Goal: Transaction & Acquisition: Purchase product/service

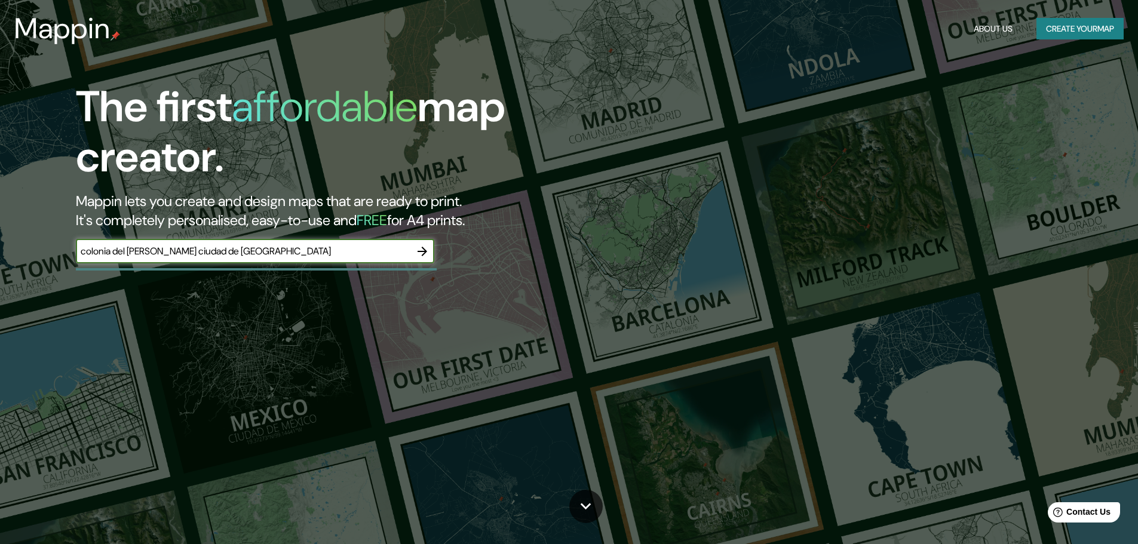
type input "colonia del [PERSON_NAME] ciudad de [GEOGRAPHIC_DATA]"
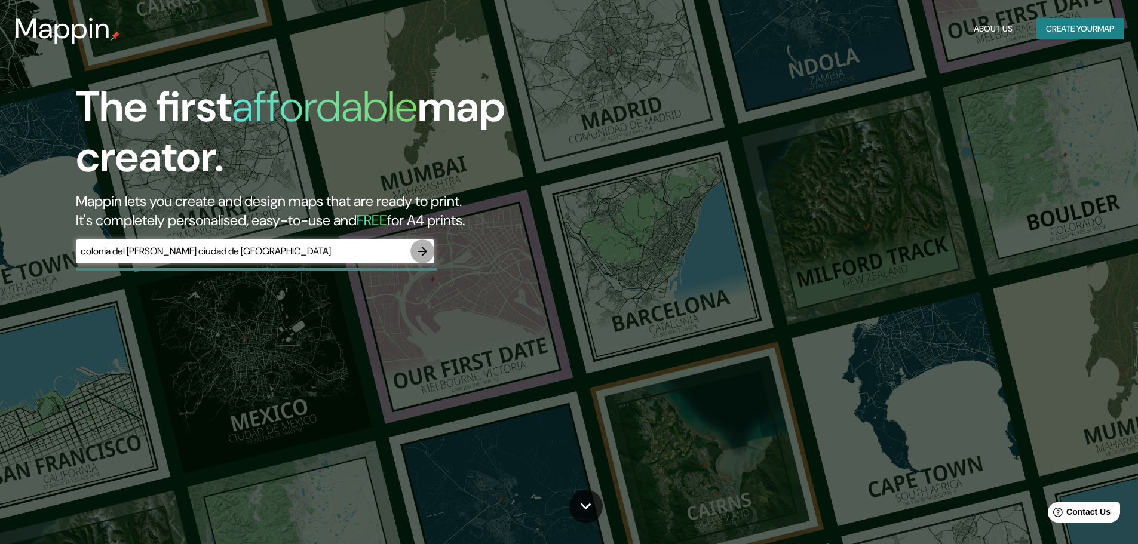
click at [422, 253] on icon "button" at bounding box center [422, 251] width 14 height 14
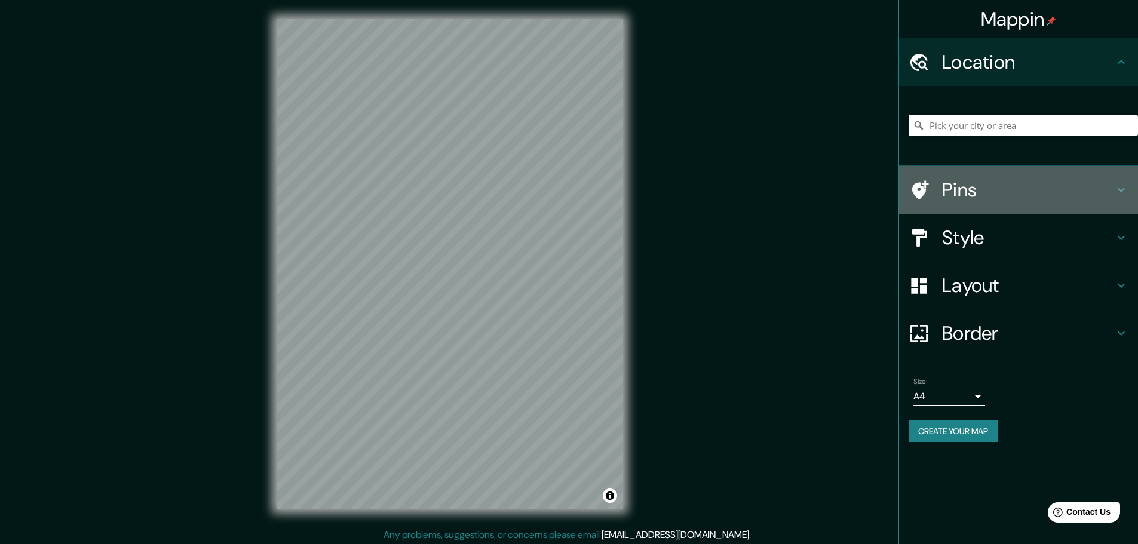
click at [980, 180] on h4 "Pins" at bounding box center [1028, 190] width 172 height 24
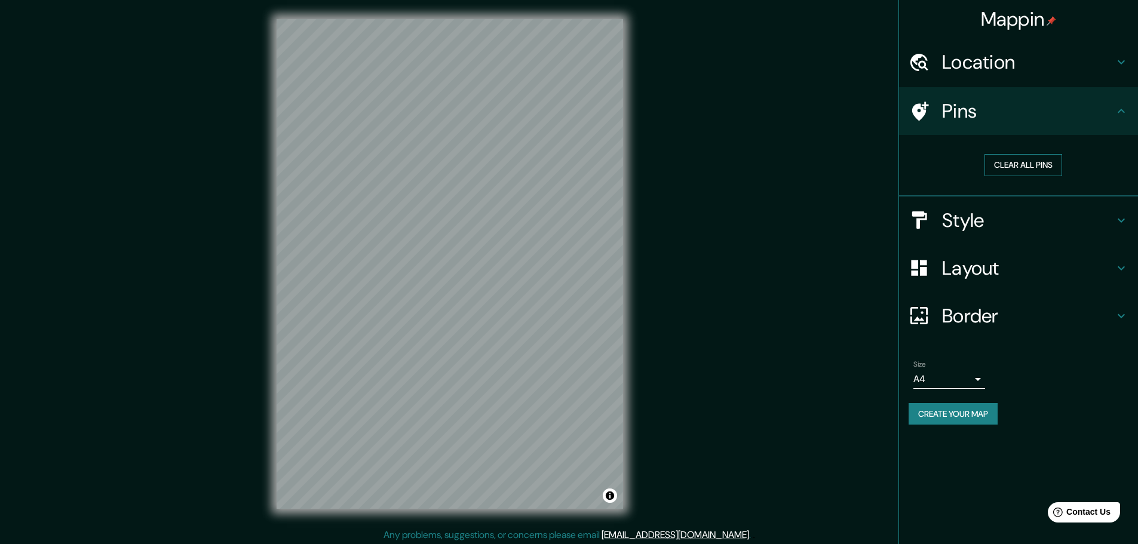
click at [1009, 169] on button "Clear all pins" at bounding box center [1024, 165] width 78 height 22
click at [1123, 107] on icon at bounding box center [1121, 111] width 14 height 14
click at [1114, 64] on h4 "Location" at bounding box center [1028, 62] width 172 height 24
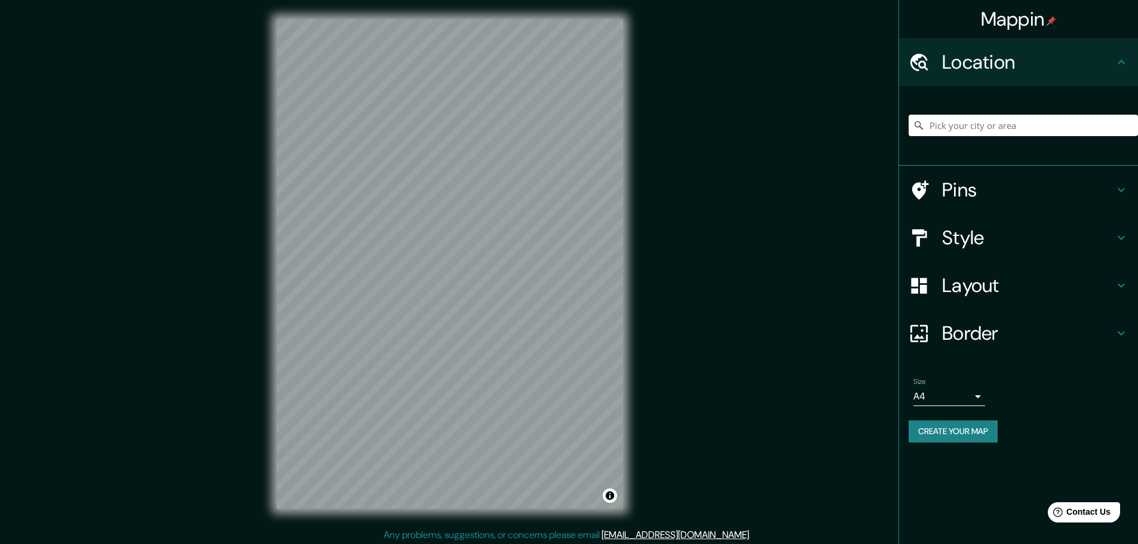
click at [1068, 124] on input "Pick your city or area" at bounding box center [1023, 126] width 229 height 22
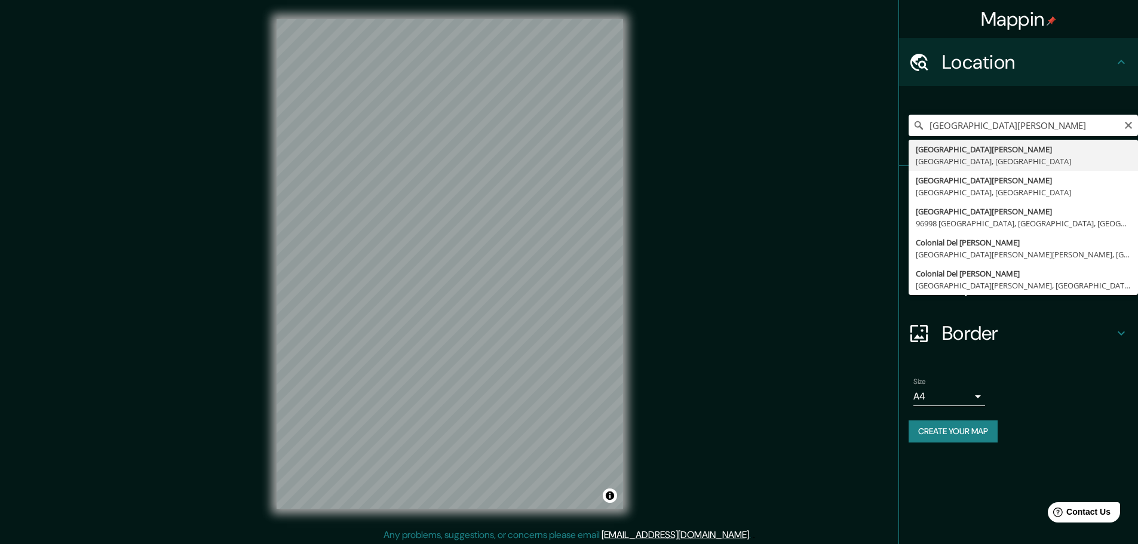
type input "[GEOGRAPHIC_DATA][PERSON_NAME], [GEOGRAPHIC_DATA]"
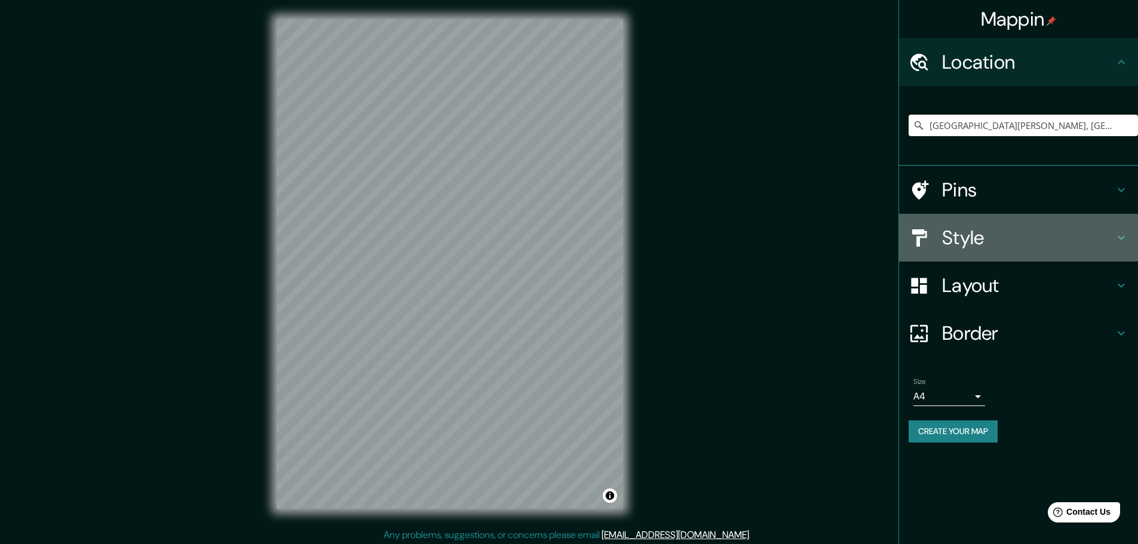
click at [991, 253] on div "Style" at bounding box center [1018, 238] width 239 height 48
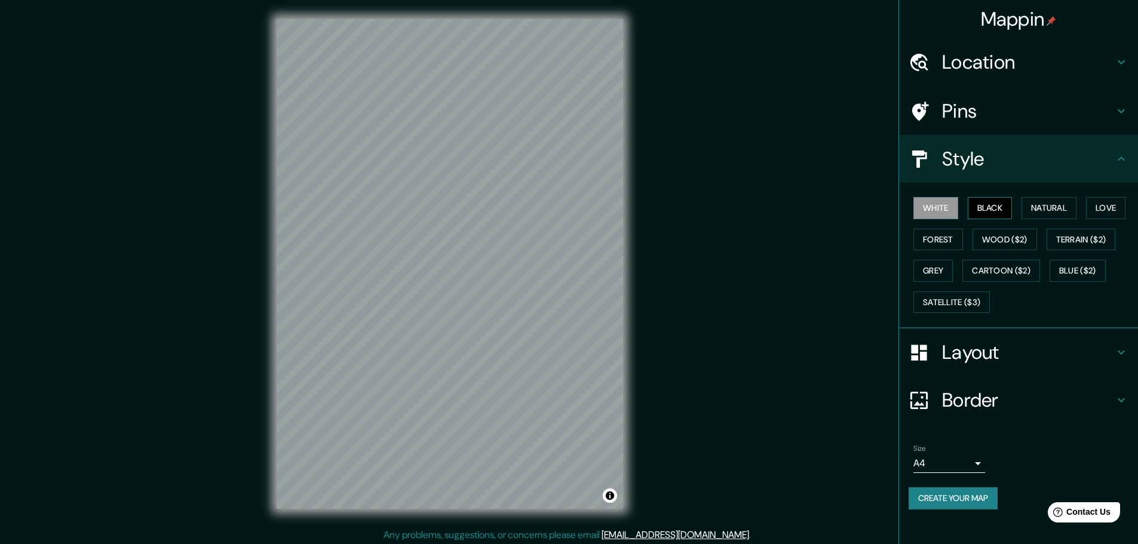
click at [981, 207] on button "Black" at bounding box center [990, 208] width 45 height 22
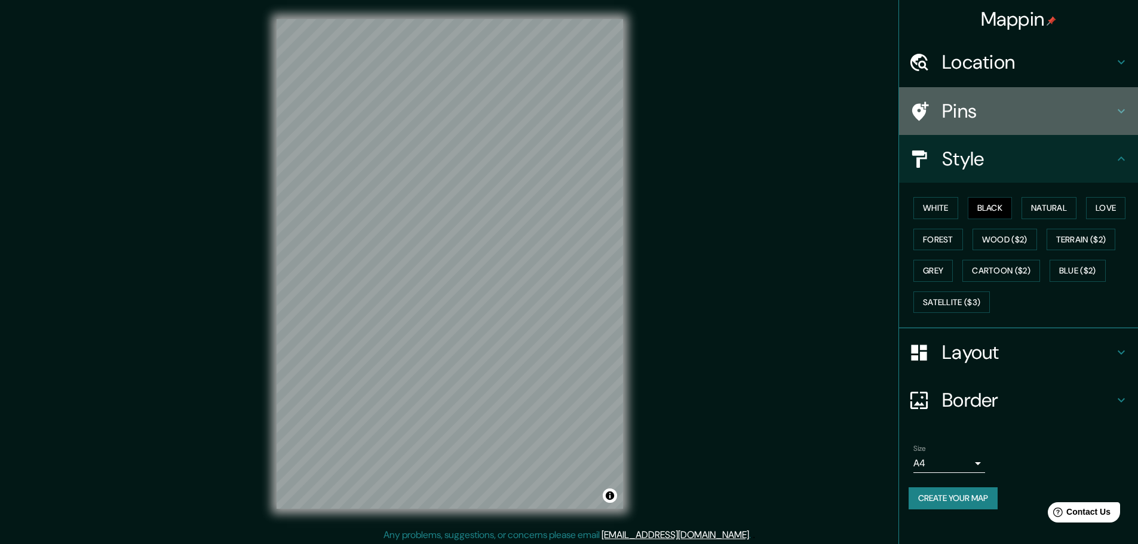
click at [1023, 120] on h4 "Pins" at bounding box center [1028, 111] width 172 height 24
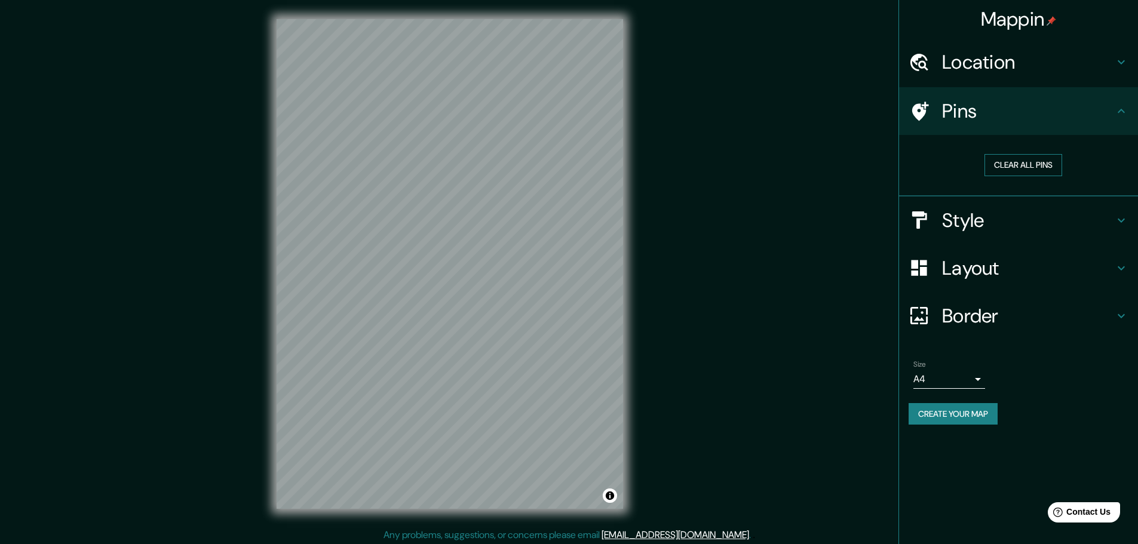
click at [994, 163] on button "Clear all pins" at bounding box center [1024, 165] width 78 height 22
click at [968, 262] on h4 "Layout" at bounding box center [1028, 268] width 172 height 24
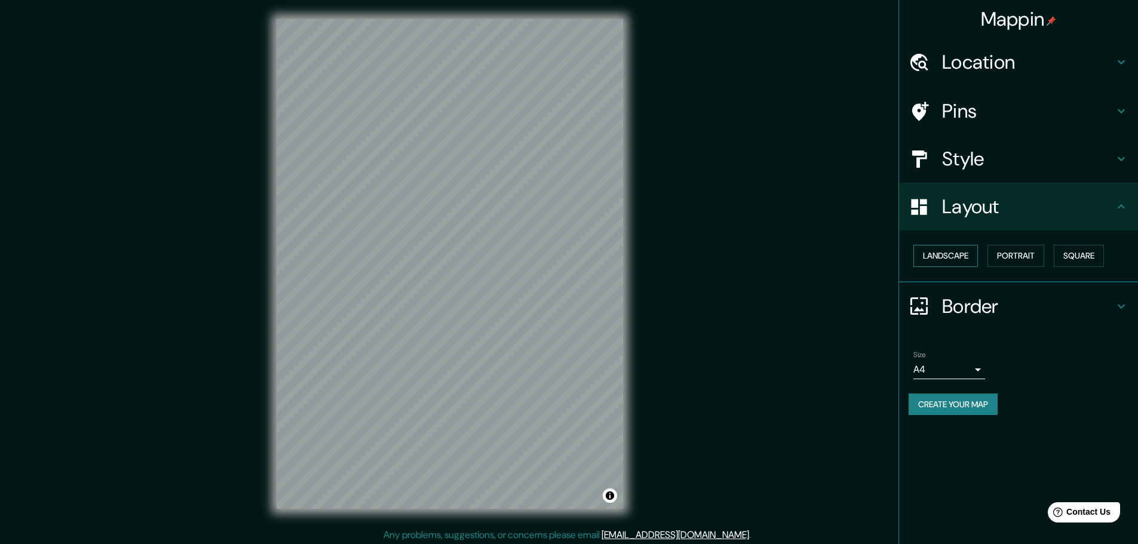
click at [959, 260] on button "Landscape" at bounding box center [946, 256] width 65 height 22
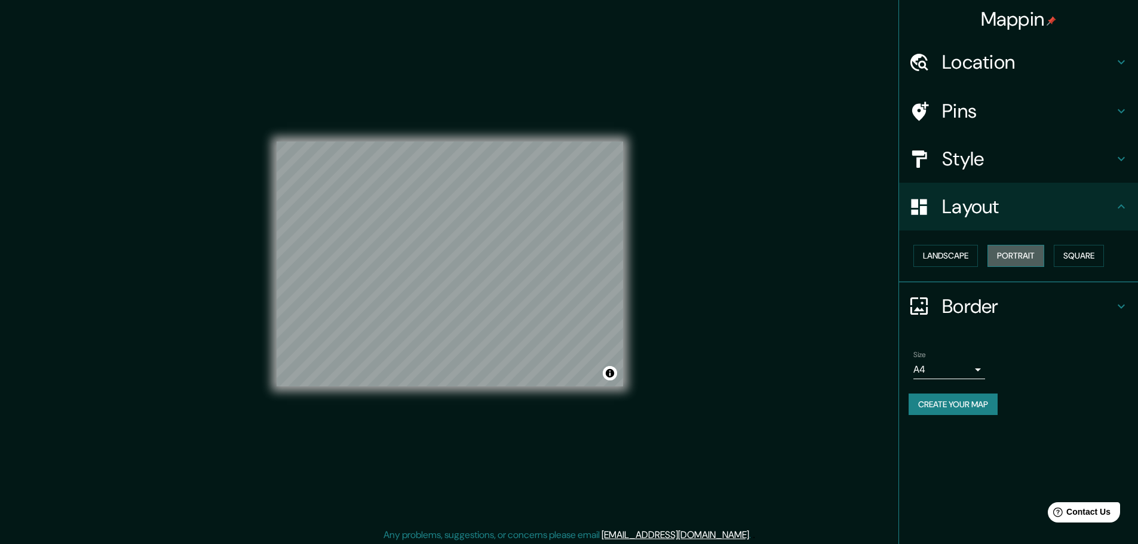
click at [1009, 259] on button "Portrait" at bounding box center [1016, 256] width 57 height 22
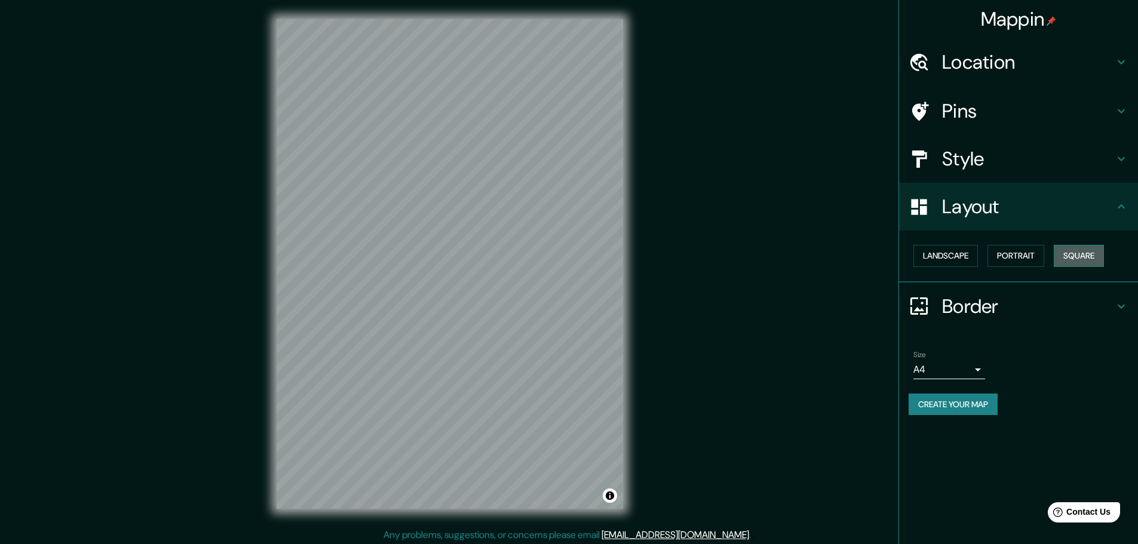
click at [1084, 257] on button "Square" at bounding box center [1079, 256] width 50 height 22
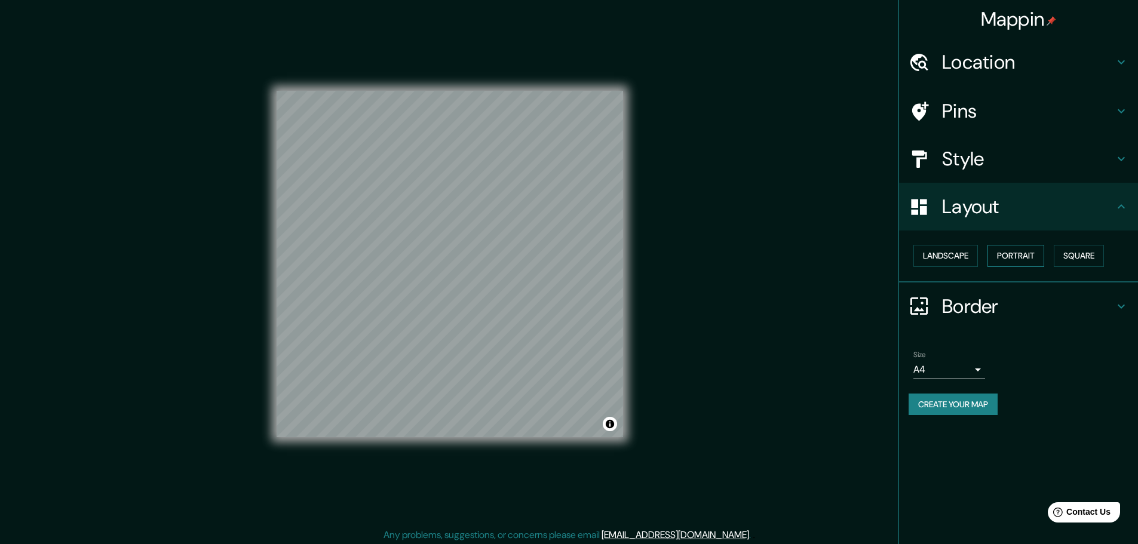
click at [1026, 258] on button "Portrait" at bounding box center [1016, 256] width 57 height 22
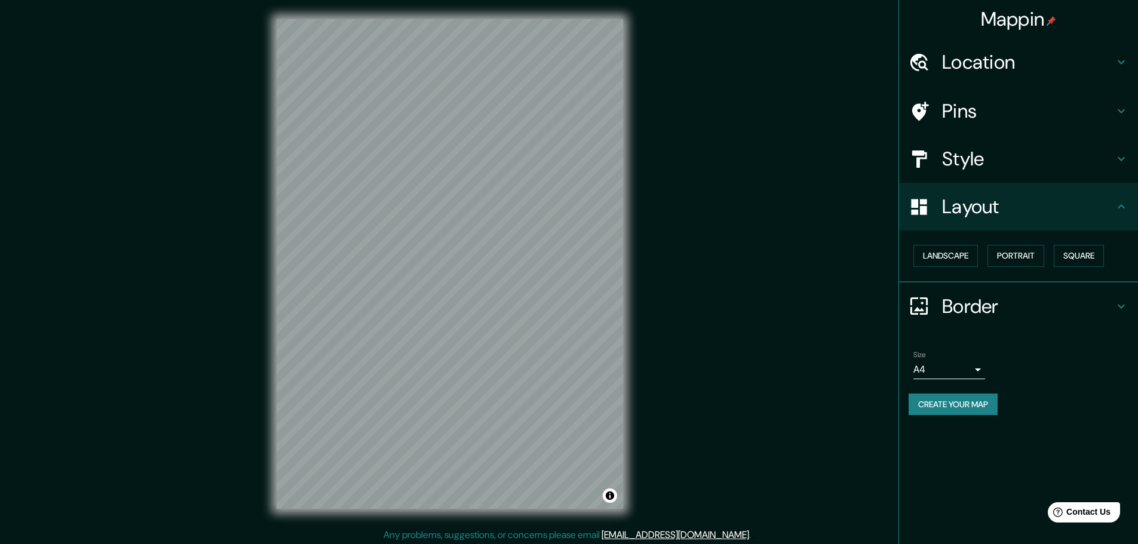
click at [1000, 305] on h4 "Border" at bounding box center [1028, 307] width 172 height 24
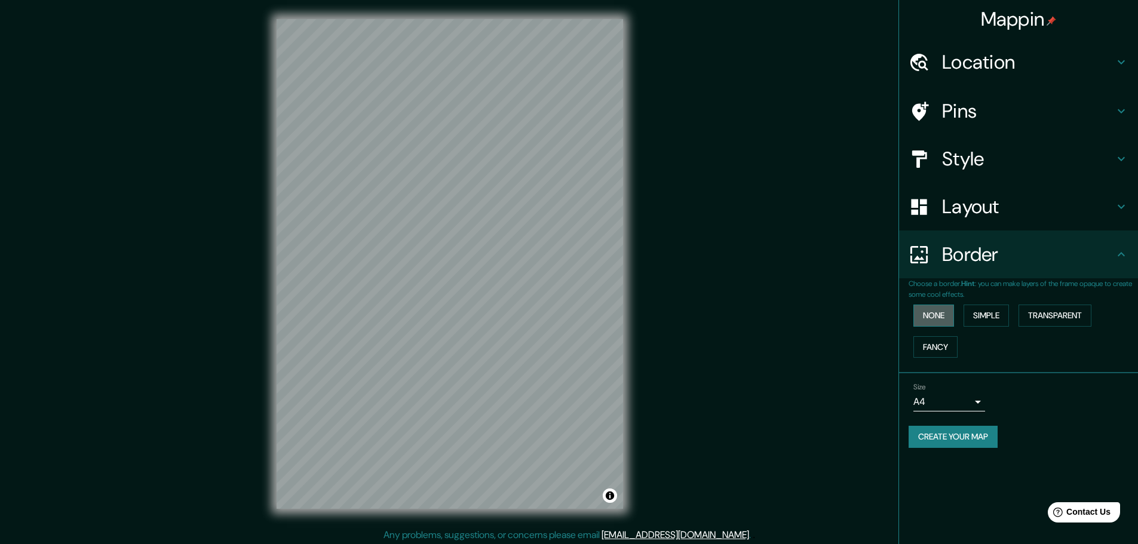
click at [928, 311] on button "None" at bounding box center [934, 316] width 41 height 22
click at [993, 321] on button "Simple" at bounding box center [986, 316] width 45 height 22
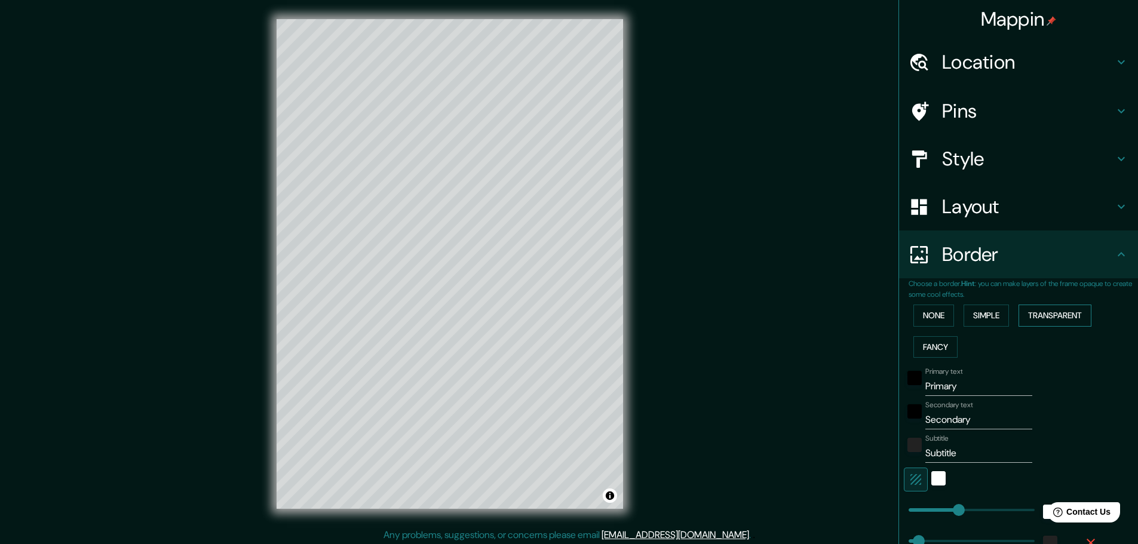
click at [1070, 316] on button "Transparent" at bounding box center [1055, 316] width 73 height 22
click at [914, 355] on button "Fancy" at bounding box center [936, 347] width 44 height 22
click at [933, 314] on button "None" at bounding box center [934, 316] width 41 height 22
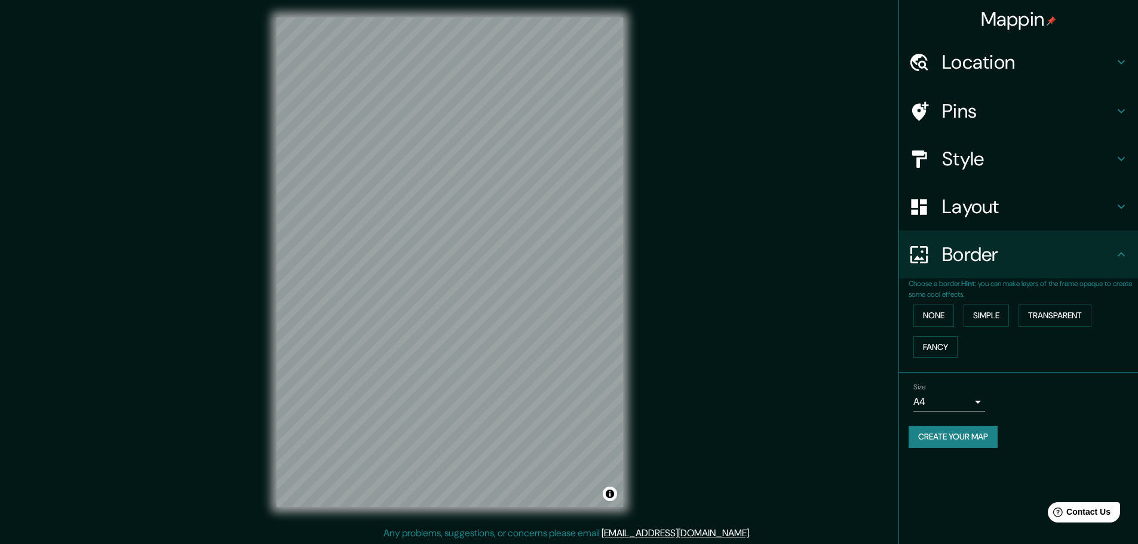
scroll to position [3, 0]
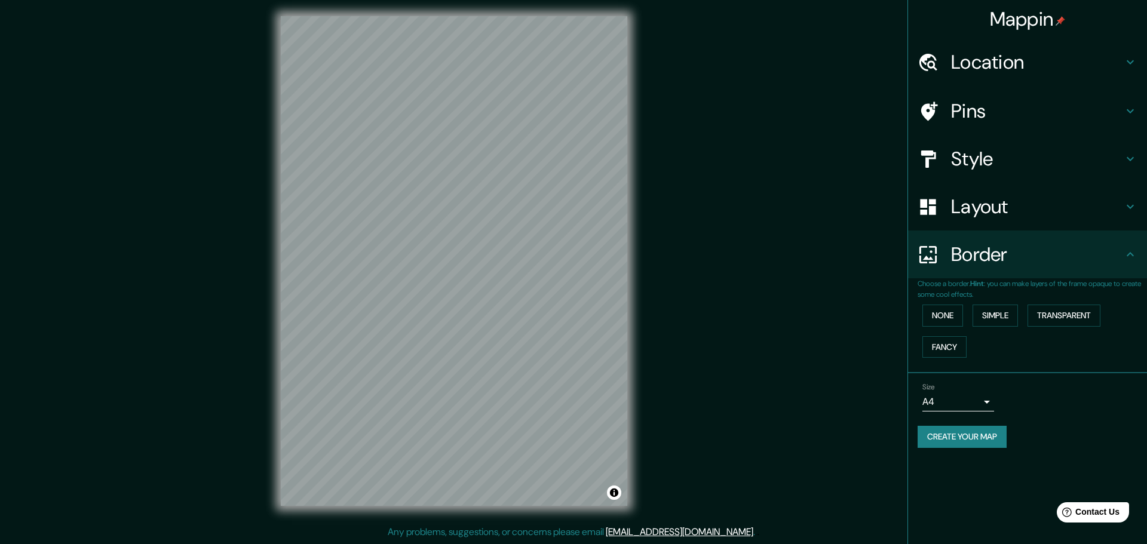
click at [974, 399] on body "Mappin Location [GEOGRAPHIC_DATA][PERSON_NAME], [GEOGRAPHIC_DATA] Pins Style La…" at bounding box center [573, 269] width 1147 height 544
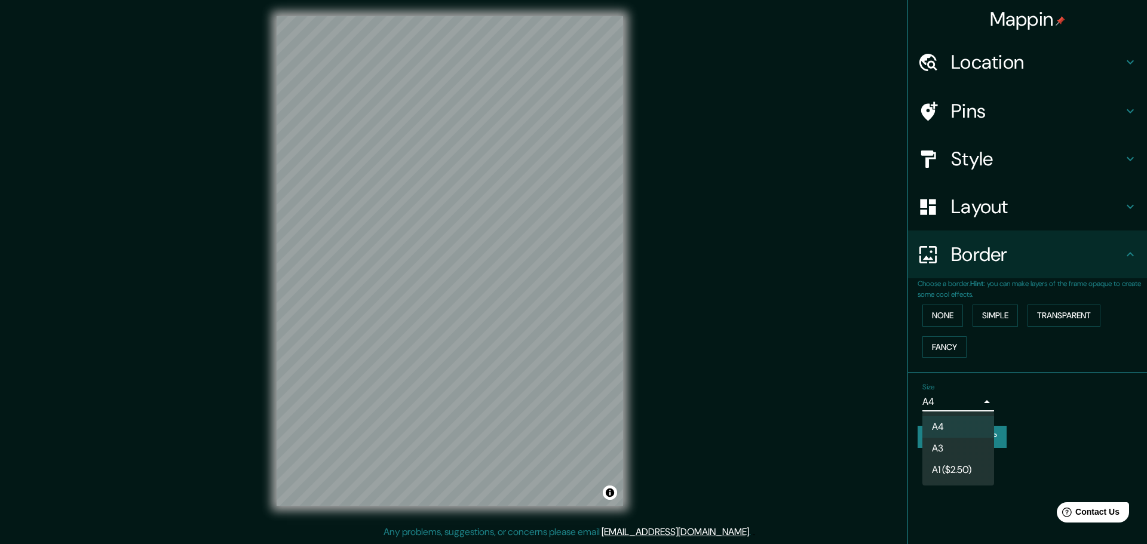
click at [1023, 396] on div at bounding box center [573, 272] width 1147 height 544
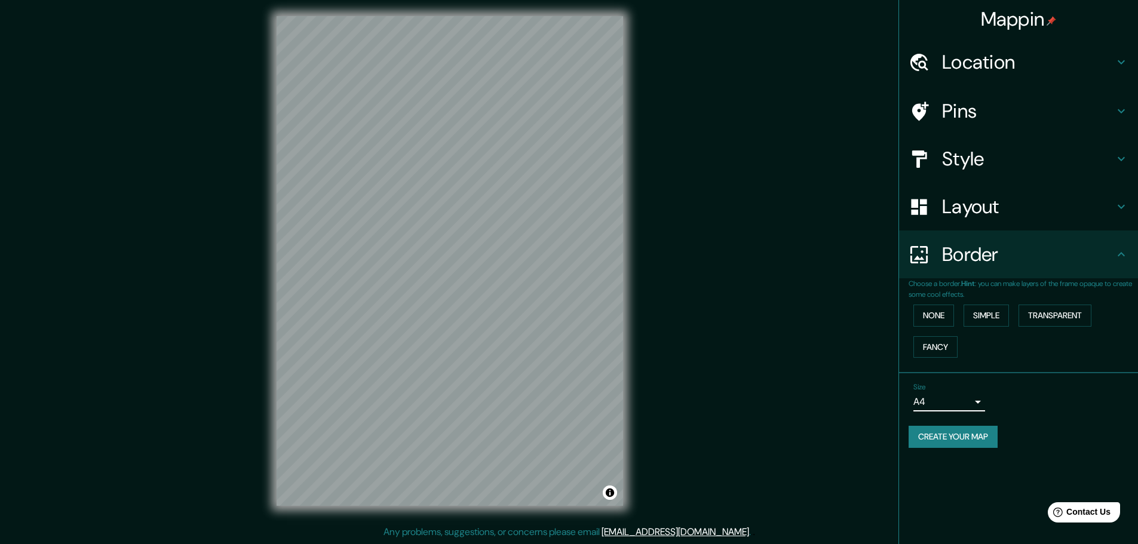
click at [990, 157] on h4 "Style" at bounding box center [1028, 159] width 172 height 24
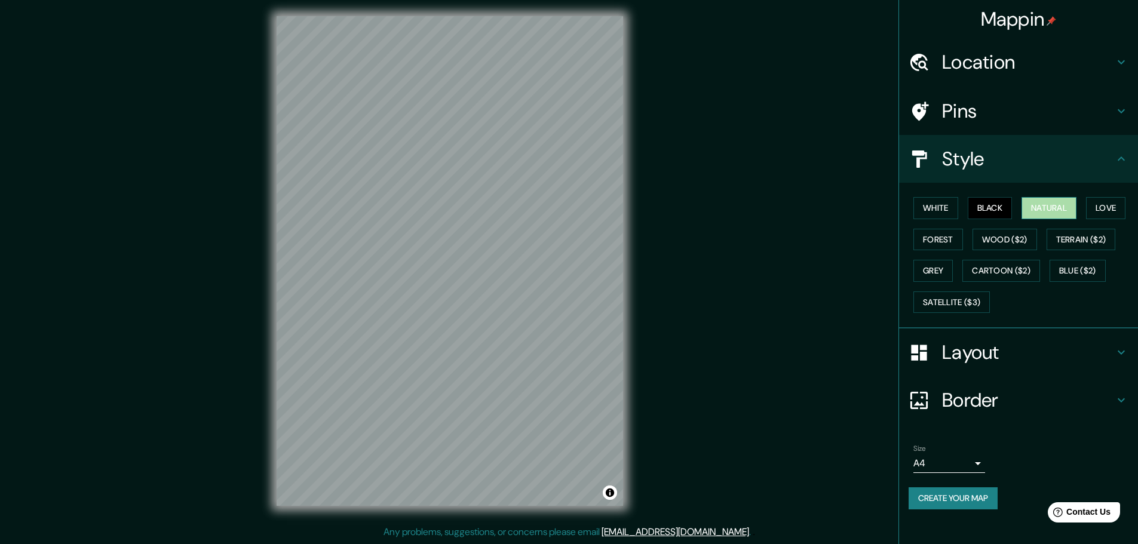
click at [1058, 206] on button "Natural" at bounding box center [1049, 208] width 55 height 22
click at [1103, 218] on button "Love" at bounding box center [1105, 208] width 39 height 22
click at [922, 242] on button "Forest" at bounding box center [939, 240] width 50 height 22
click at [938, 274] on button "Grey" at bounding box center [933, 271] width 39 height 22
click at [954, 306] on button "Satellite ($3)" at bounding box center [952, 303] width 76 height 22
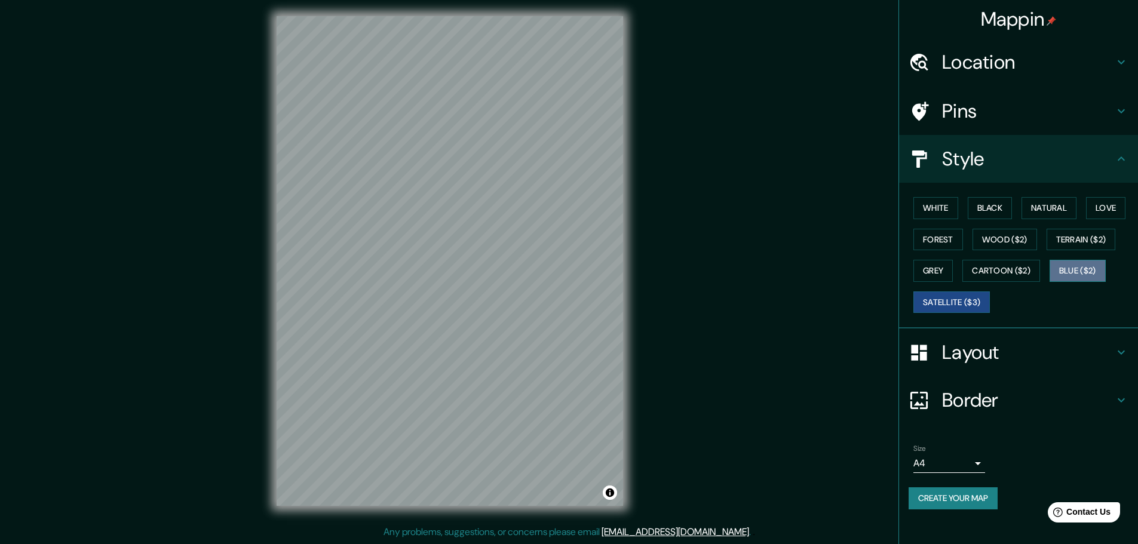
click at [1073, 281] on button "Blue ($2)" at bounding box center [1078, 271] width 56 height 22
click at [1022, 269] on button "Cartoon ($2)" at bounding box center [1002, 271] width 78 height 22
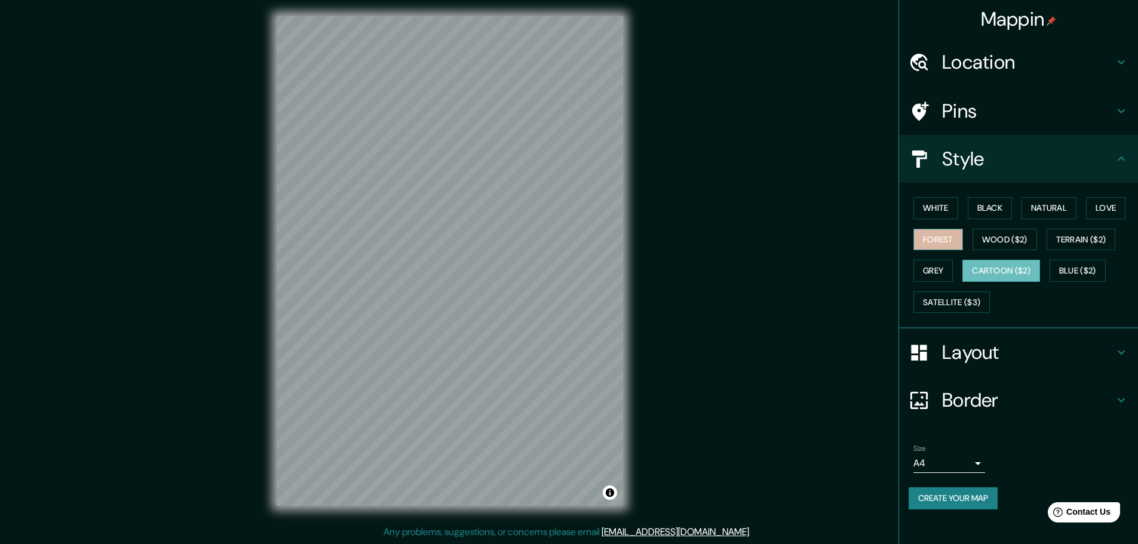
click at [925, 231] on button "Forest" at bounding box center [939, 240] width 50 height 22
click at [976, 308] on button "Satellite ($3)" at bounding box center [952, 303] width 76 height 22
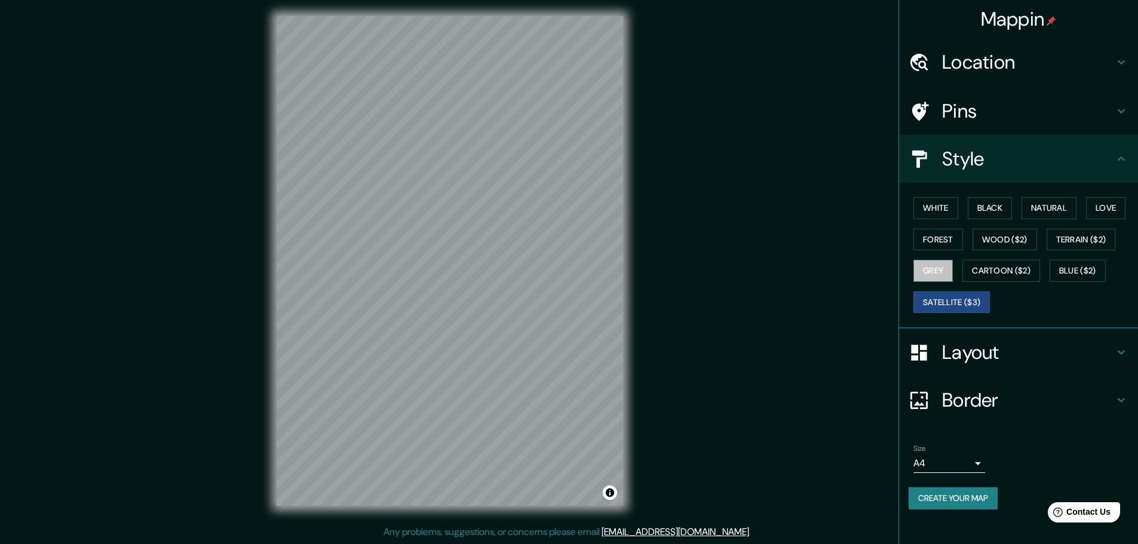
click at [943, 274] on button "Grey" at bounding box center [933, 271] width 39 height 22
click at [928, 246] on button "Forest" at bounding box center [939, 240] width 50 height 22
click at [928, 271] on button "Grey" at bounding box center [933, 271] width 39 height 22
click at [931, 240] on button "Forest" at bounding box center [939, 240] width 50 height 22
click at [931, 203] on button "White" at bounding box center [936, 208] width 45 height 22
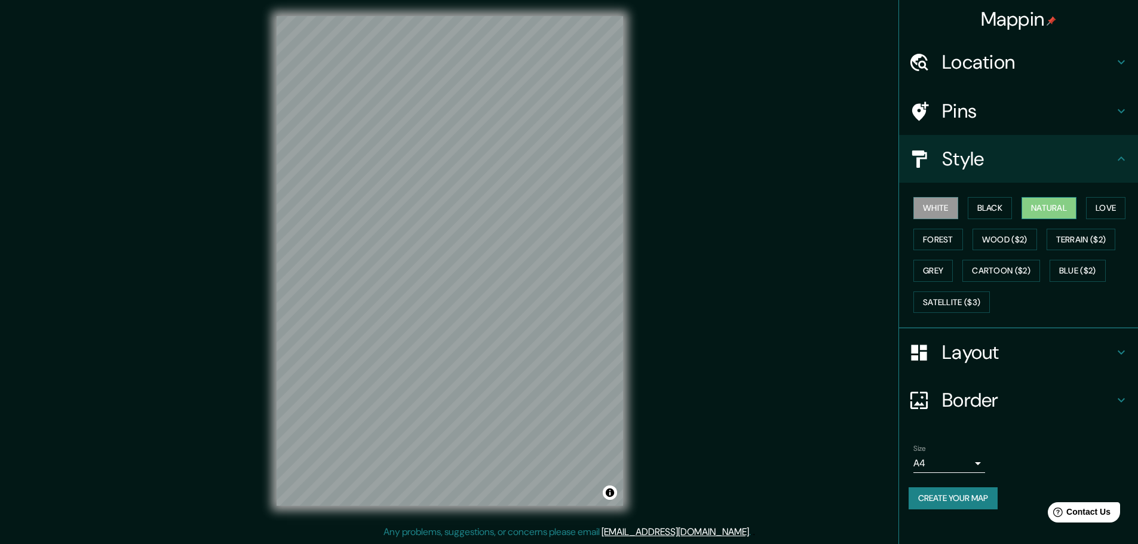
click at [1052, 213] on button "Natural" at bounding box center [1049, 208] width 55 height 22
click at [963, 501] on button "Create your map" at bounding box center [953, 499] width 89 height 22
click at [942, 501] on button "Create your map" at bounding box center [953, 499] width 89 height 22
click at [944, 494] on button "Create your map" at bounding box center [953, 499] width 89 height 22
click at [944, 494] on div "Create your map" at bounding box center [1019, 499] width 220 height 22
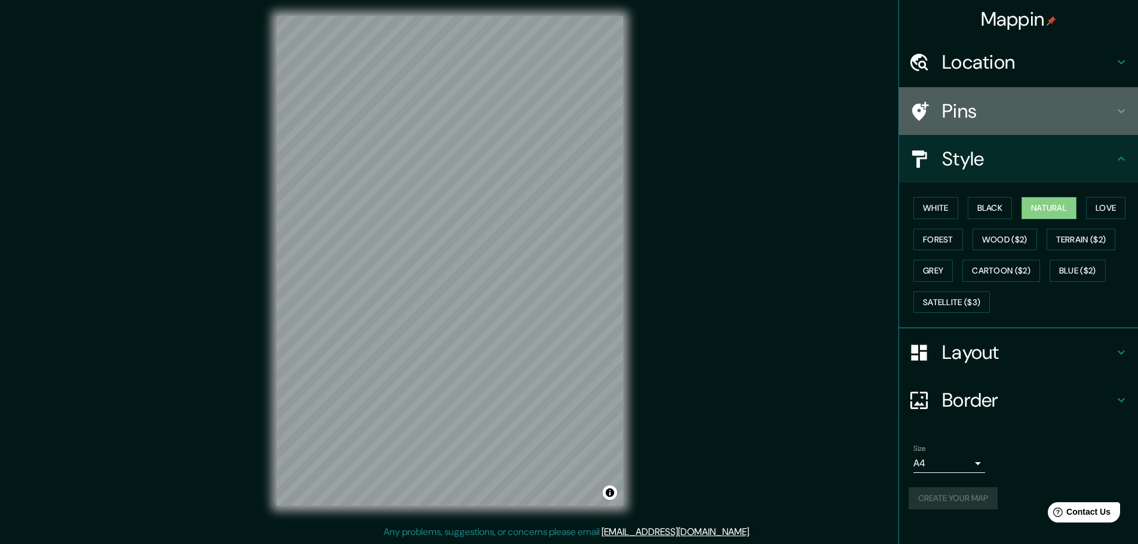
click at [961, 109] on h4 "Pins" at bounding box center [1028, 111] width 172 height 24
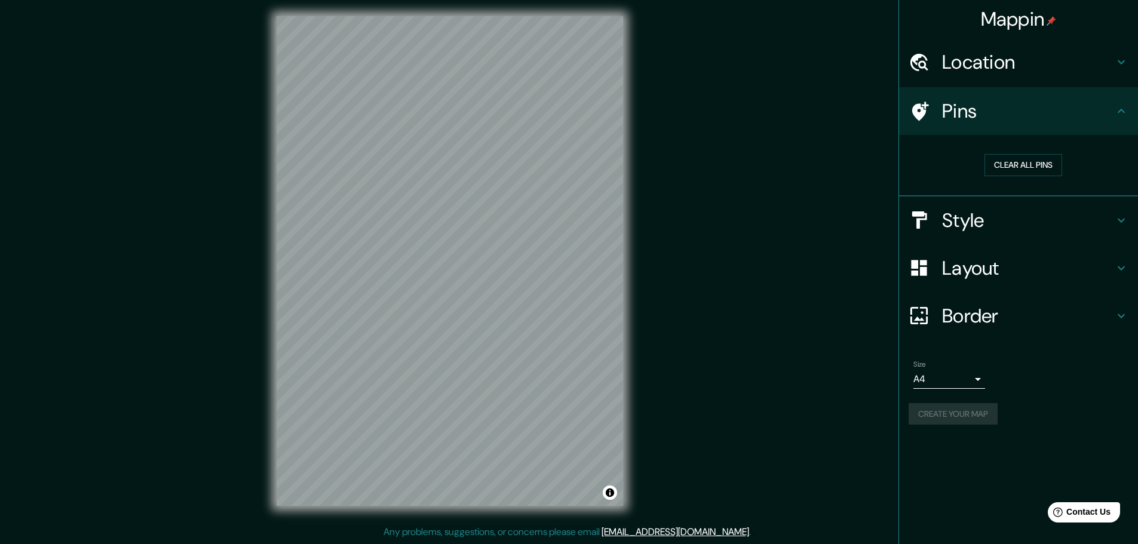
click at [989, 269] on h4 "Layout" at bounding box center [1028, 268] width 172 height 24
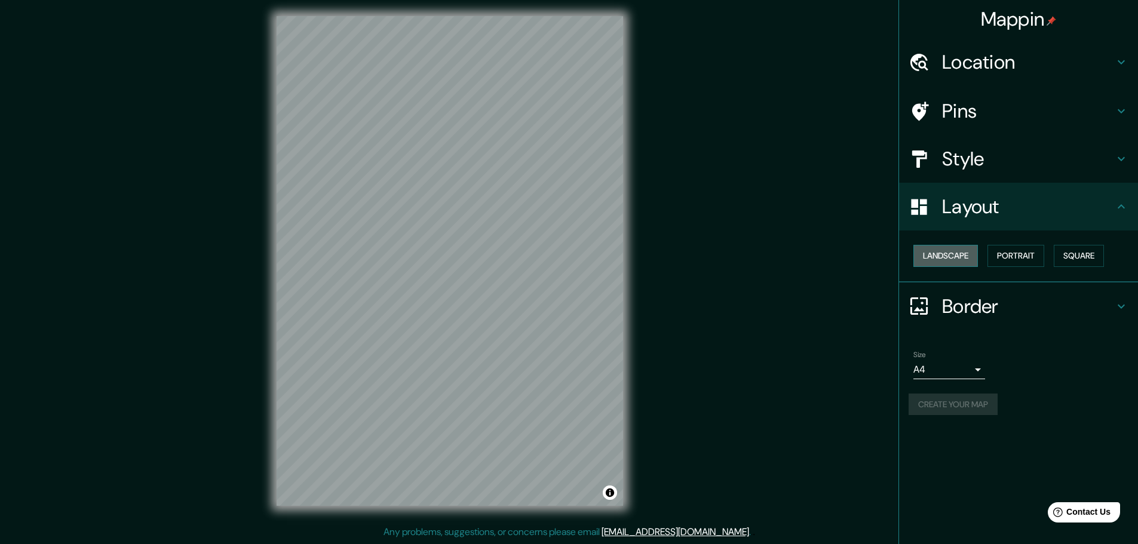
click at [945, 263] on button "Landscape" at bounding box center [946, 256] width 65 height 22
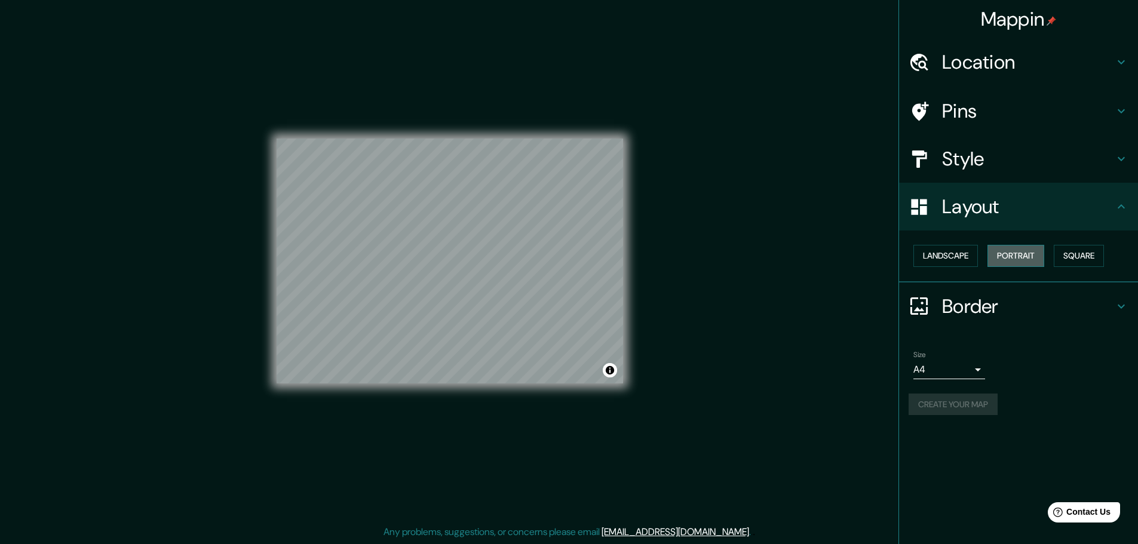
click at [1022, 260] on button "Portrait" at bounding box center [1016, 256] width 57 height 22
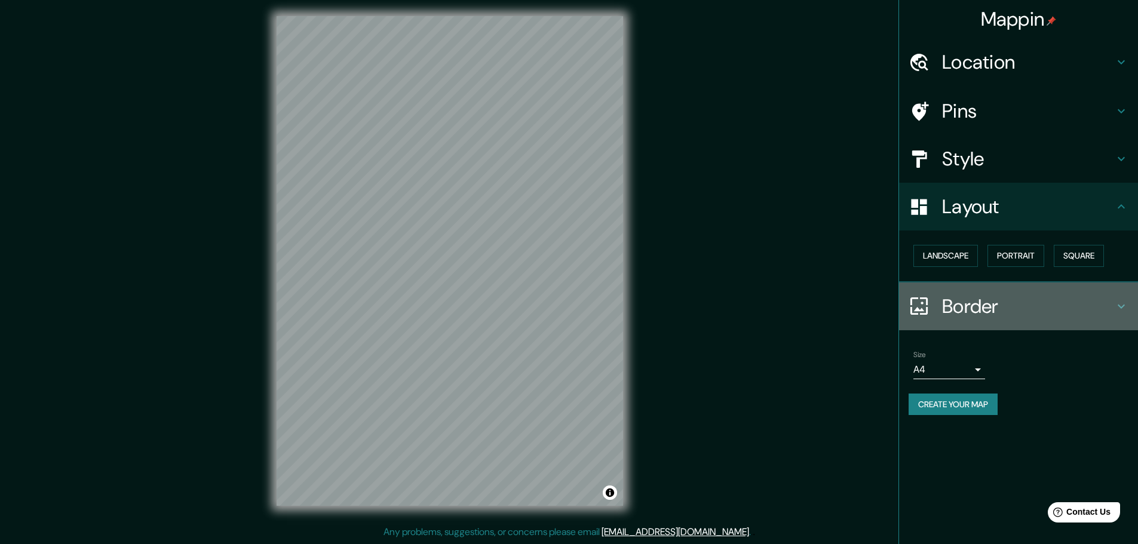
click at [966, 318] on h4 "Border" at bounding box center [1028, 307] width 172 height 24
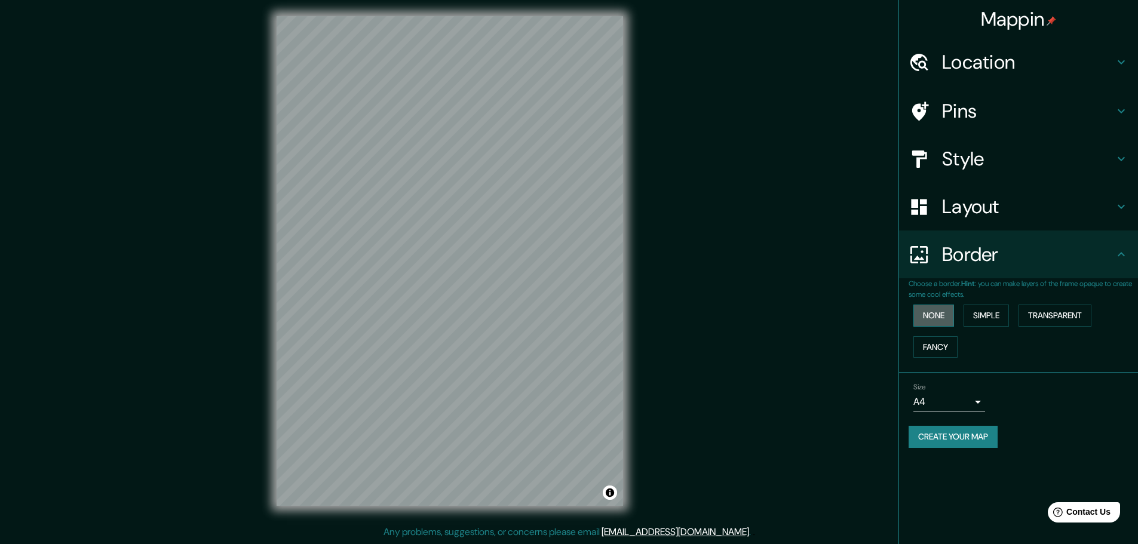
click at [928, 321] on button "None" at bounding box center [934, 316] width 41 height 22
click at [1002, 326] on button "Simple" at bounding box center [986, 316] width 45 height 22
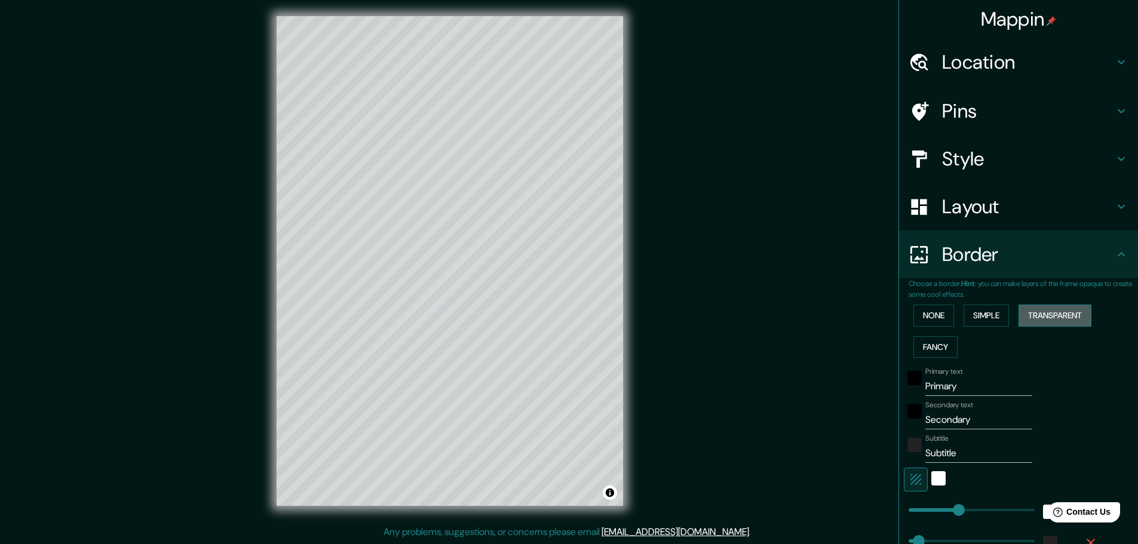
click at [1058, 308] on button "Transparent" at bounding box center [1055, 316] width 73 height 22
click at [920, 352] on button "Fancy" at bounding box center [936, 347] width 44 height 22
click at [927, 311] on button "None" at bounding box center [934, 316] width 41 height 22
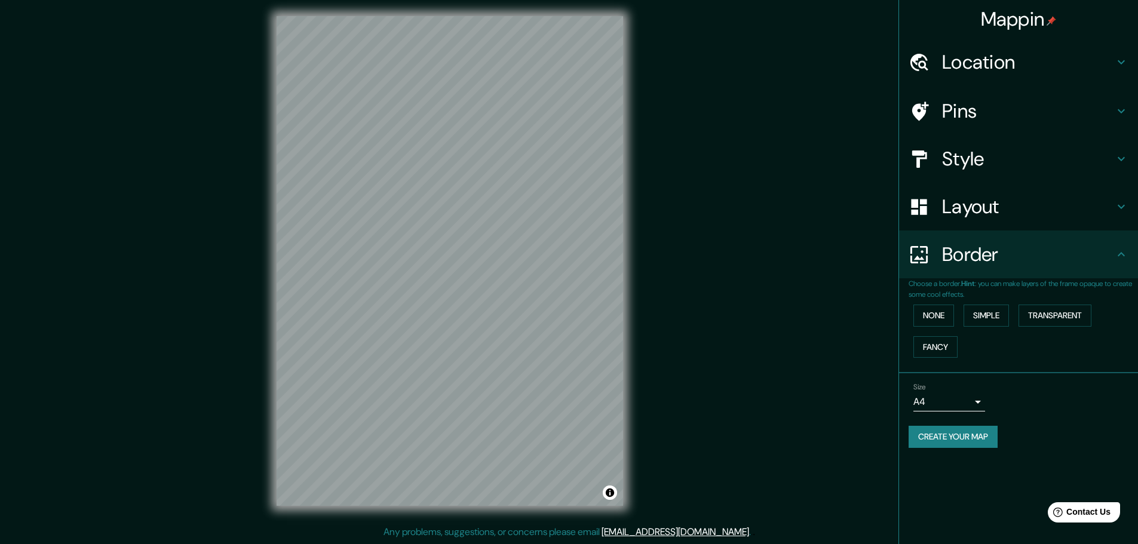
click at [960, 424] on div "Size A4 single Create your map" at bounding box center [1019, 417] width 220 height 79
click at [959, 439] on button "Create your map" at bounding box center [953, 437] width 89 height 22
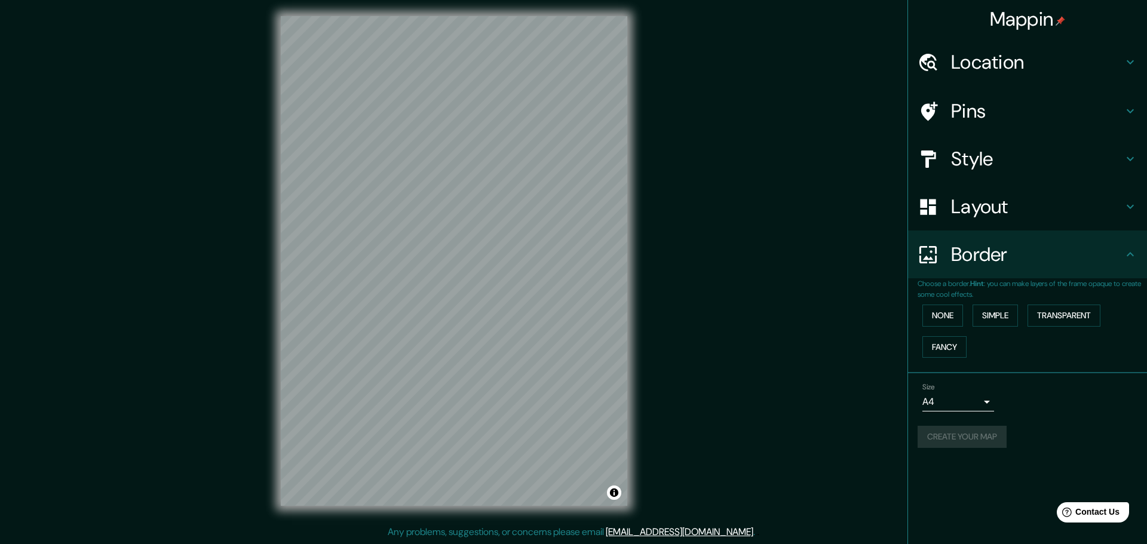
click at [952, 396] on body "Mappin Location [GEOGRAPHIC_DATA][PERSON_NAME], [GEOGRAPHIC_DATA] Pins Style La…" at bounding box center [573, 269] width 1147 height 544
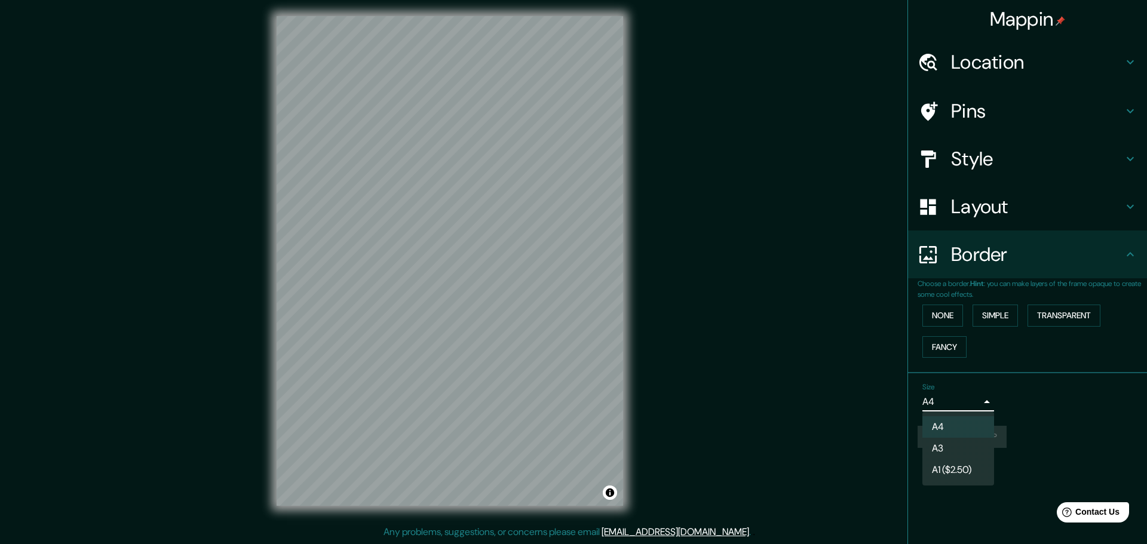
click at [951, 432] on li "A4" at bounding box center [958, 427] width 72 height 22
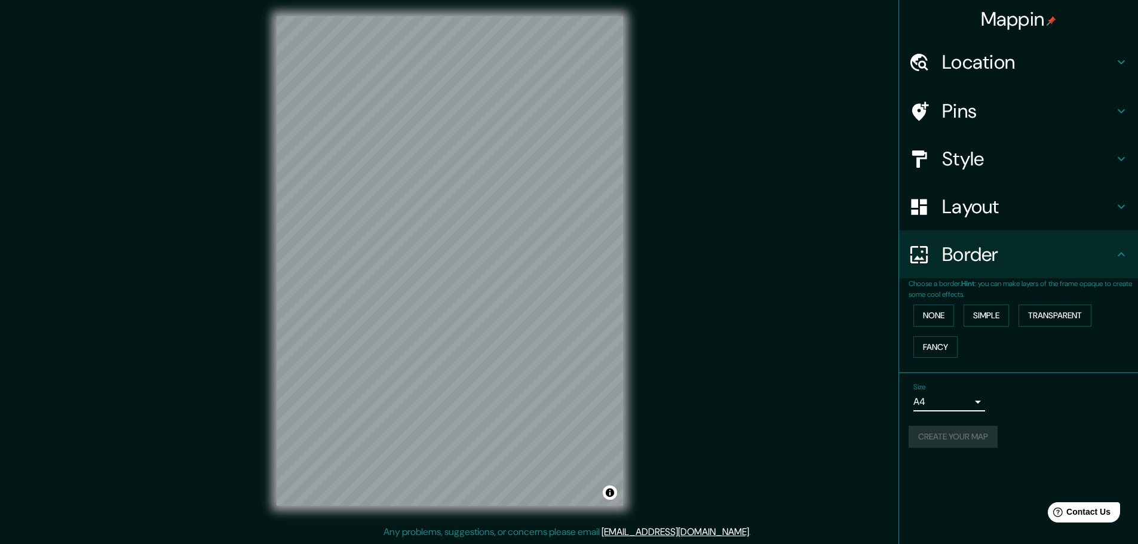
click at [973, 437] on div "Create your map" at bounding box center [1019, 437] width 220 height 22
click at [973, 112] on h4 "Pins" at bounding box center [1028, 111] width 172 height 24
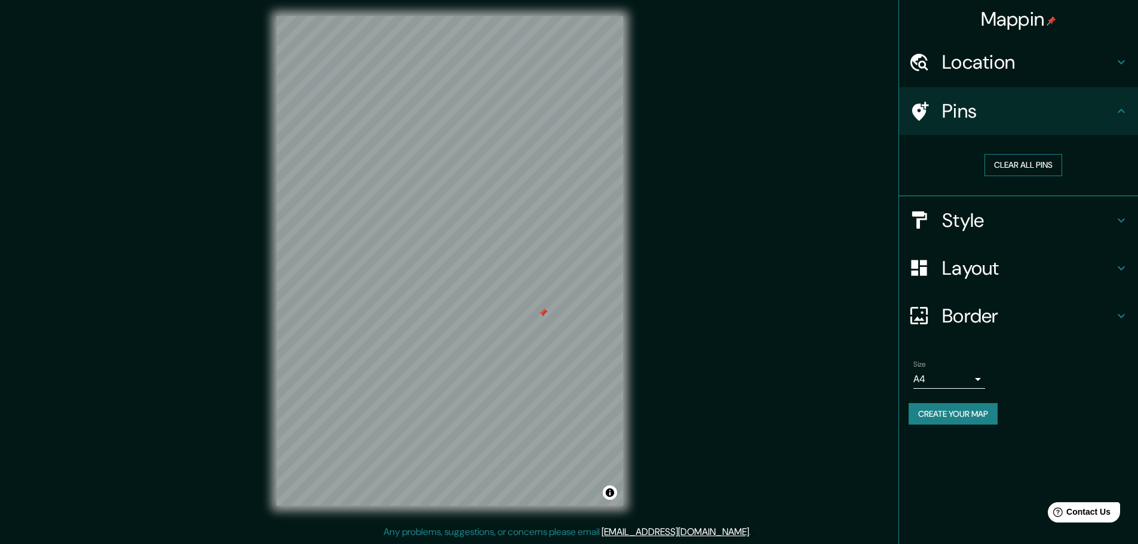
click at [1019, 161] on button "Clear all pins" at bounding box center [1024, 165] width 78 height 22
click at [956, 409] on button "Create your map" at bounding box center [953, 414] width 89 height 22
click at [1026, 103] on h4 "Pins" at bounding box center [1028, 111] width 172 height 24
click at [1113, 115] on h4 "Pins" at bounding box center [1028, 111] width 172 height 24
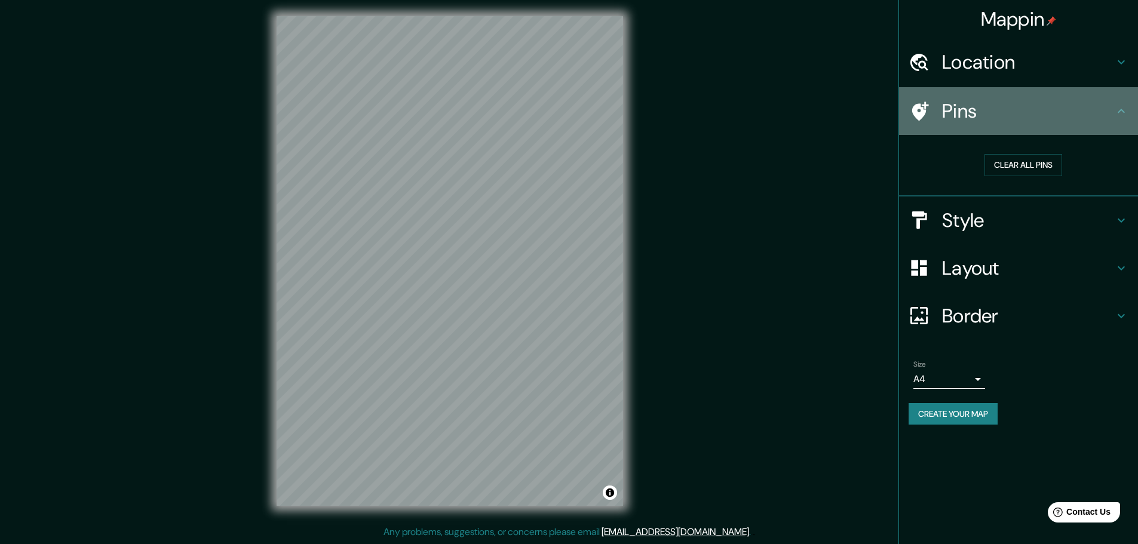
click at [1124, 112] on icon at bounding box center [1121, 111] width 7 height 4
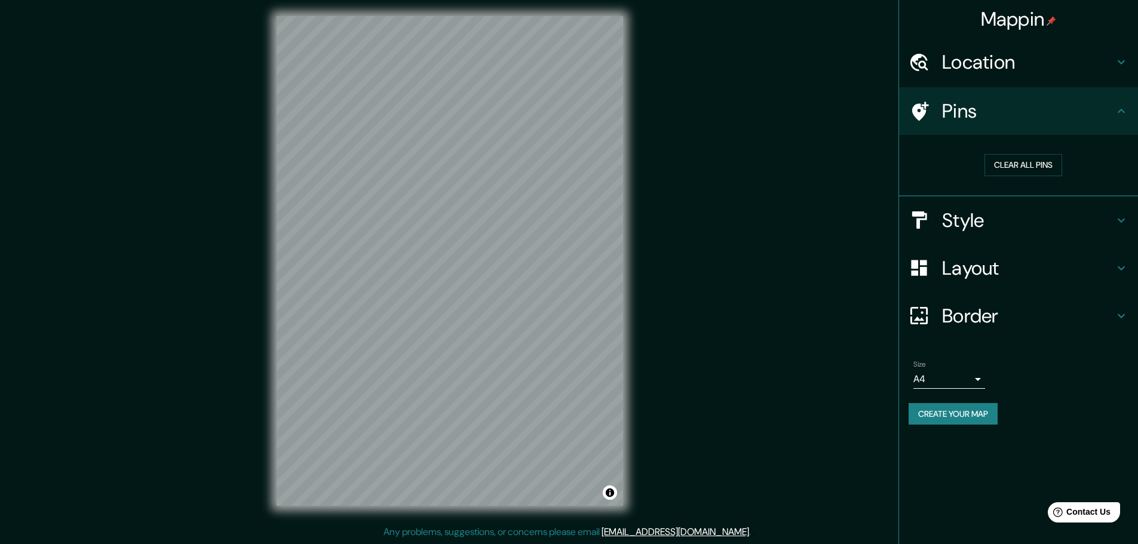
drag, startPoint x: 1124, startPoint y: 112, endPoint x: 784, endPoint y: 238, distance: 362.8
click at [784, 238] on div "Mappin Location [GEOGRAPHIC_DATA][PERSON_NAME], [GEOGRAPHIC_DATA] Pins Clear al…" at bounding box center [569, 270] width 1138 height 547
click at [983, 414] on button "Create your map" at bounding box center [953, 414] width 89 height 22
